Goal: Task Accomplishment & Management: Manage account settings

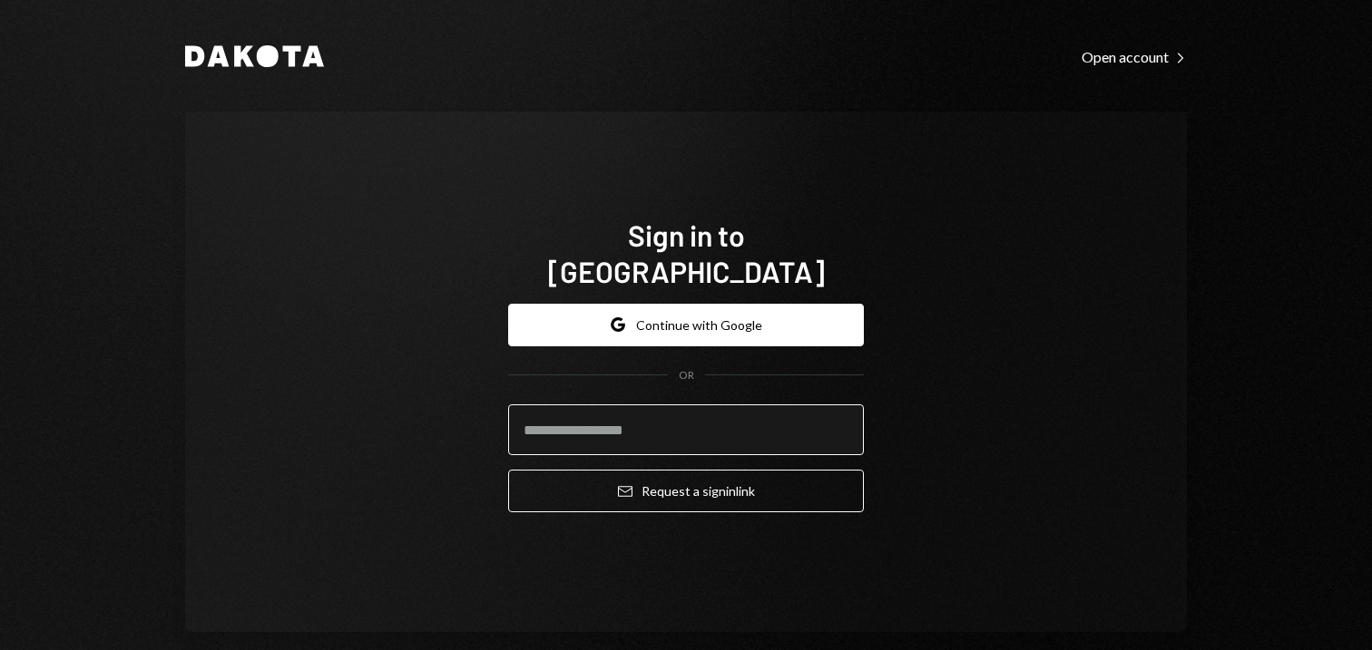
click at [603, 413] on input "email" at bounding box center [686, 430] width 356 height 51
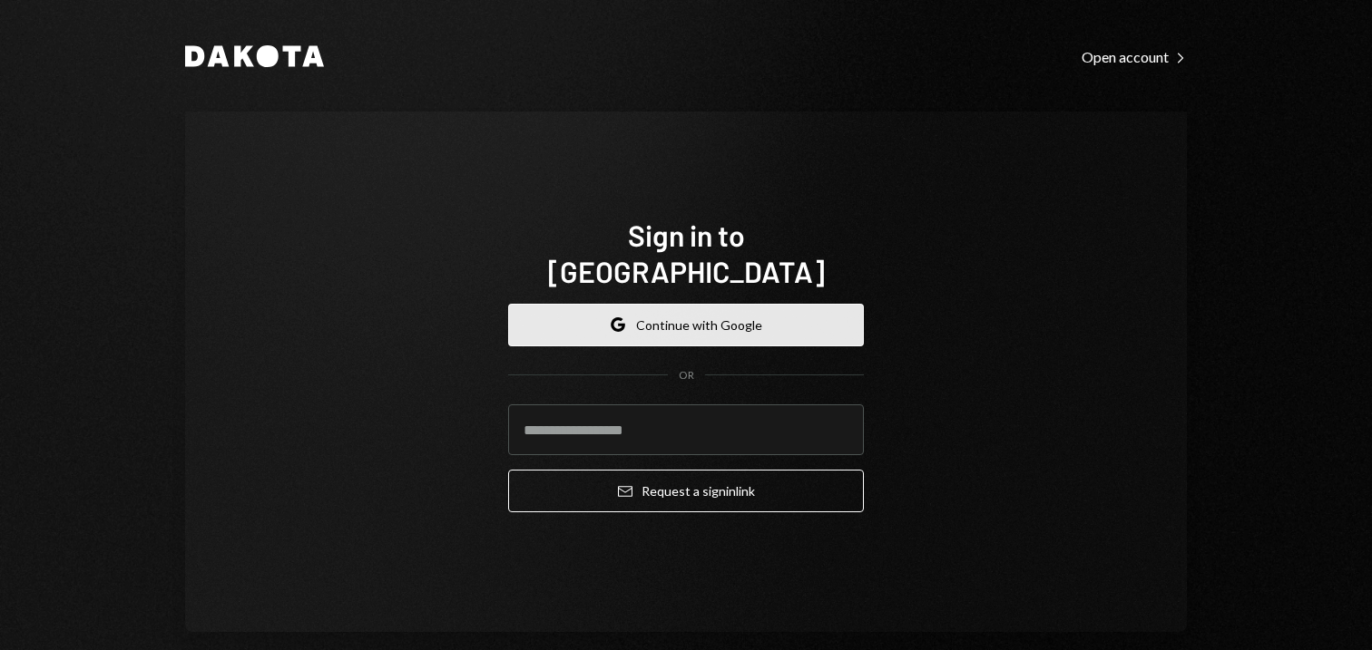
click at [722, 304] on button "Google Continue with Google" at bounding box center [686, 325] width 356 height 43
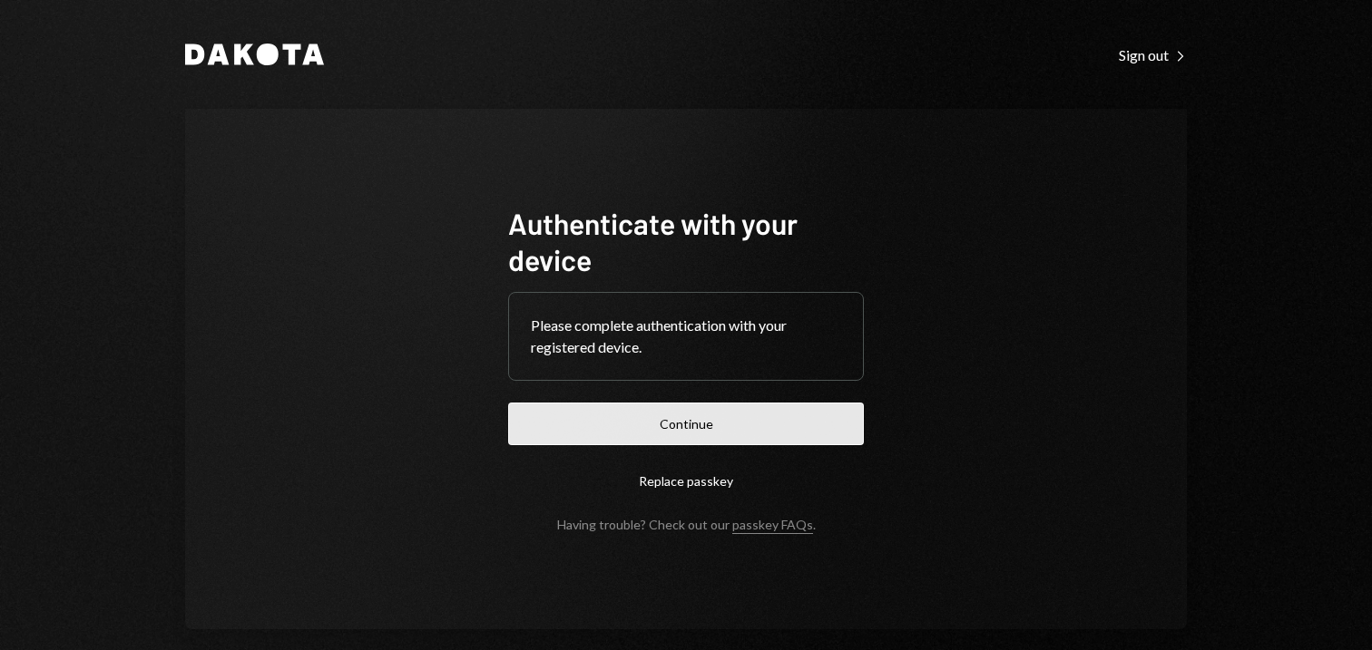
click at [698, 429] on button "Continue" at bounding box center [686, 424] width 356 height 43
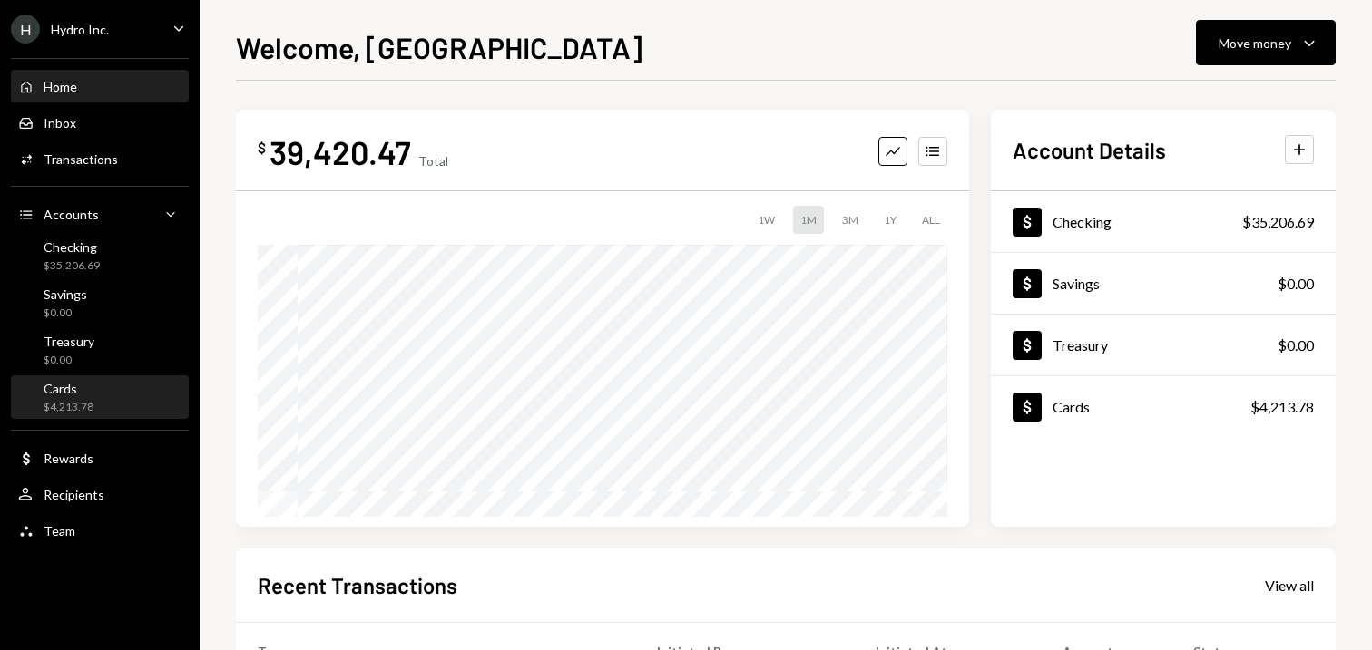
click at [95, 398] on div "Cards $4,213.78" at bounding box center [99, 398] width 163 height 34
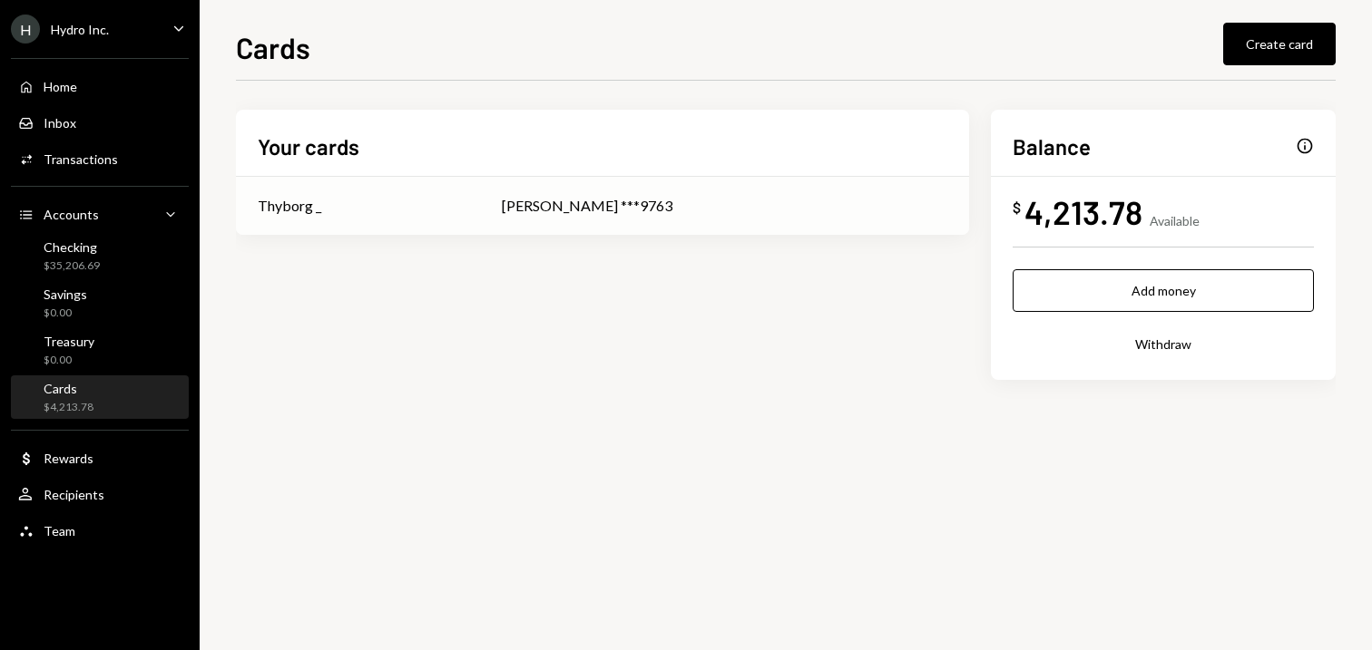
click at [618, 200] on div "[PERSON_NAME] ***9763" at bounding box center [724, 206] width 445 height 22
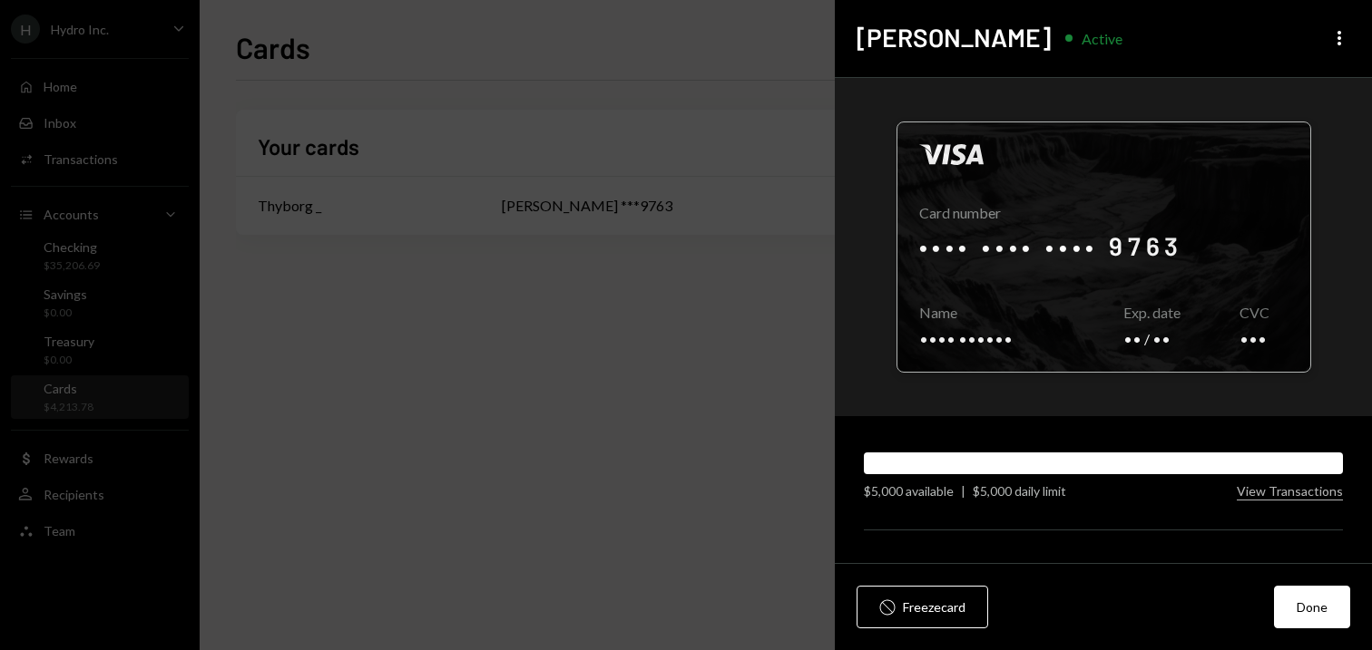
click at [1243, 325] on div at bounding box center [1103, 246] width 413 height 249
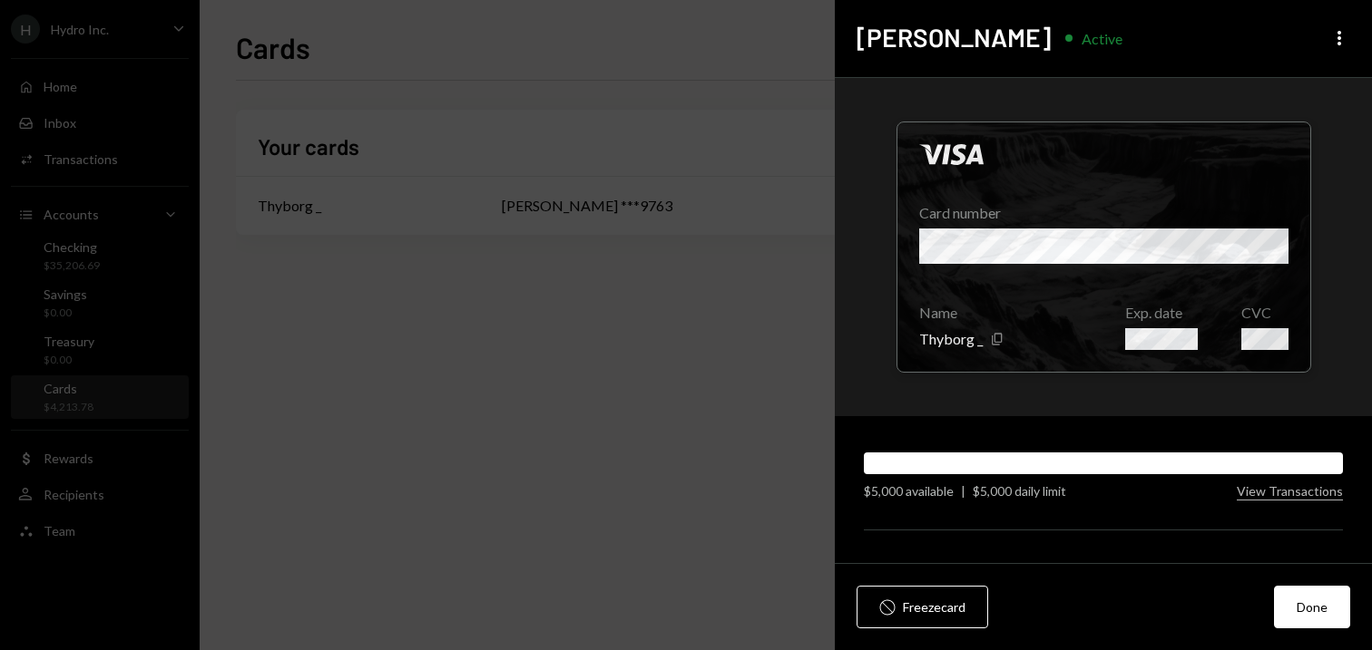
scroll to position [107, 0]
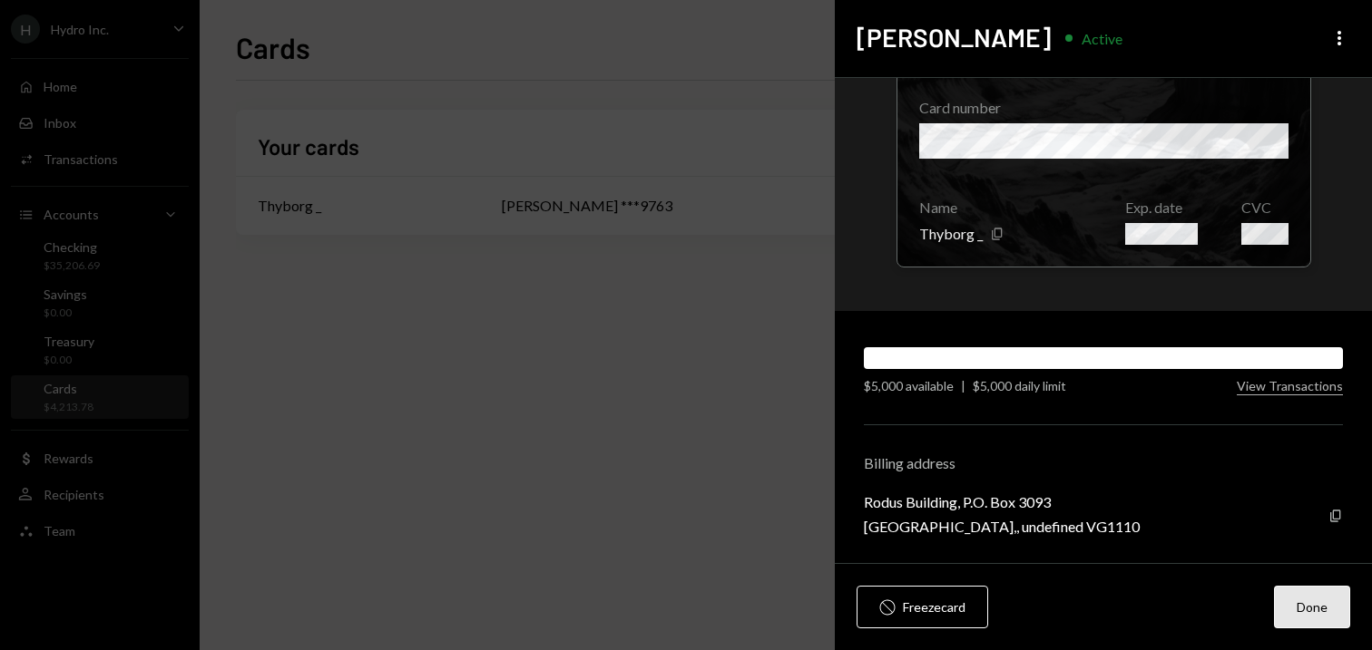
click at [1291, 604] on button "Done" at bounding box center [1312, 607] width 76 height 43
